Goal: Complete application form

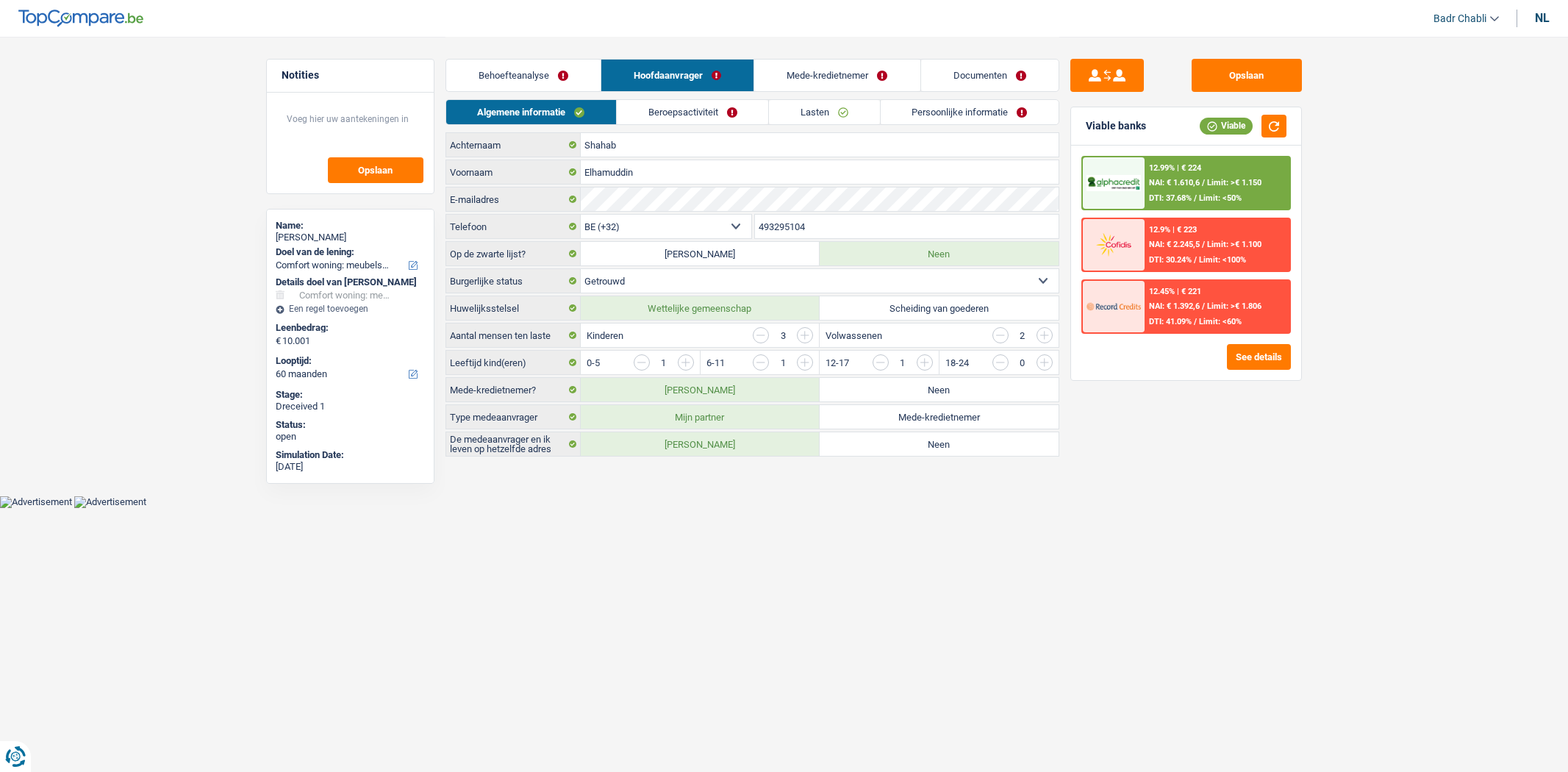
select select "household"
select select "60"
select select "32"
select select "married"
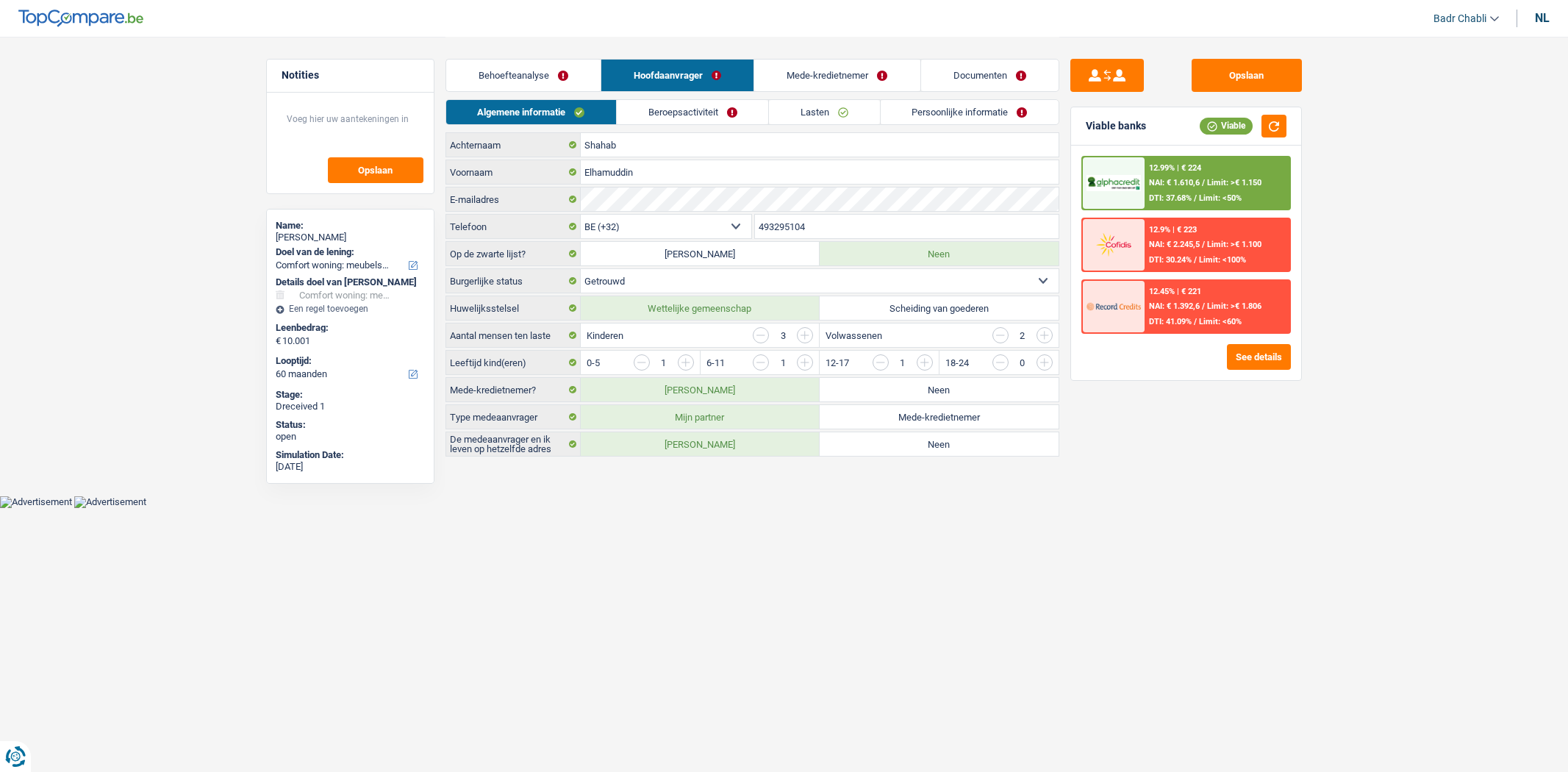
select select "privateEmployee"
select select "netSalary"
select select "familyAllowances"
select select "other"
select select "unemployment"
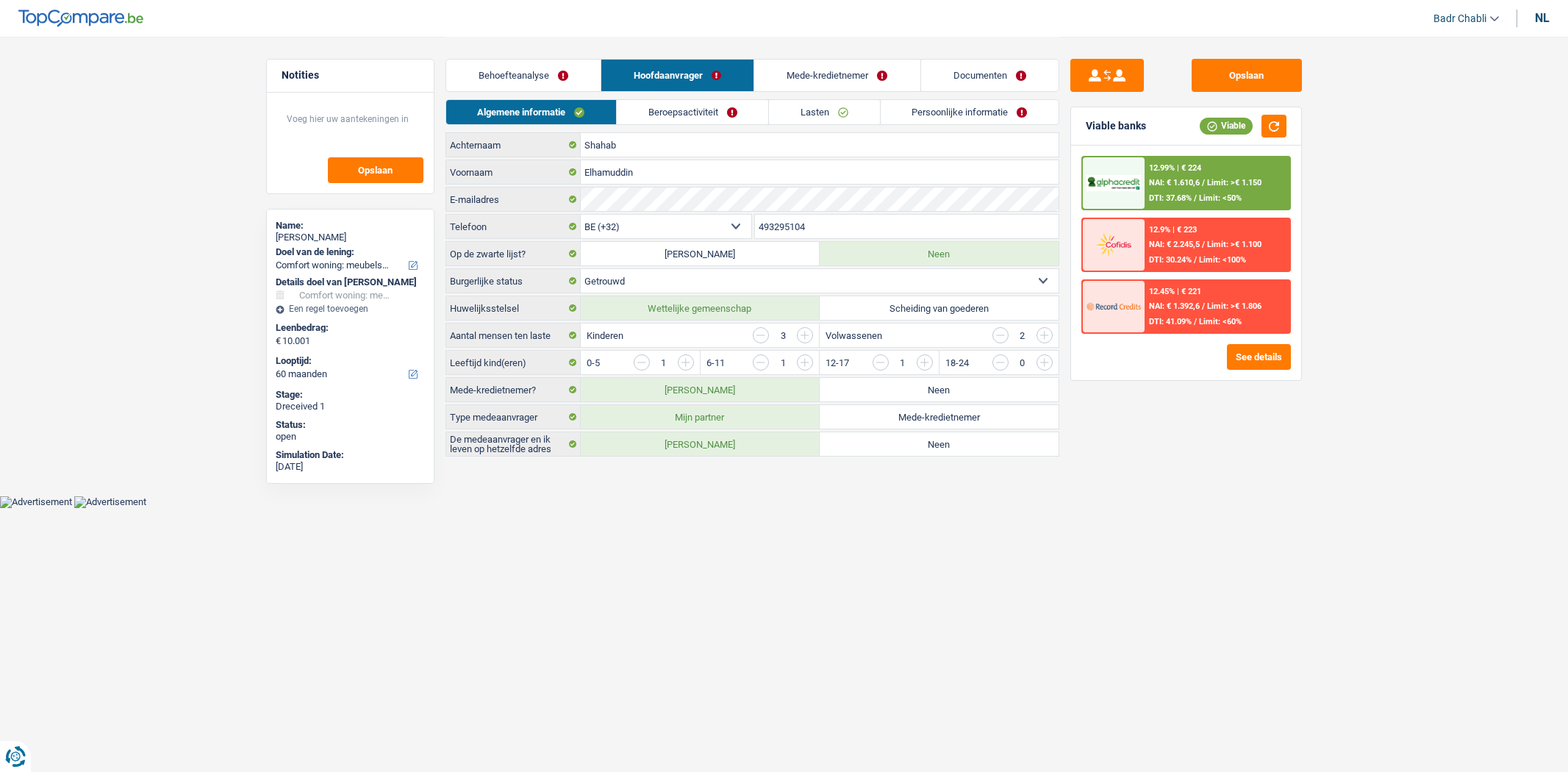
select select "mealVouchers"
click at [709, 120] on link "Beroepsactiviteit" at bounding box center [693, 111] width 152 height 24
